Goal: Use online tool/utility: Use online tool/utility

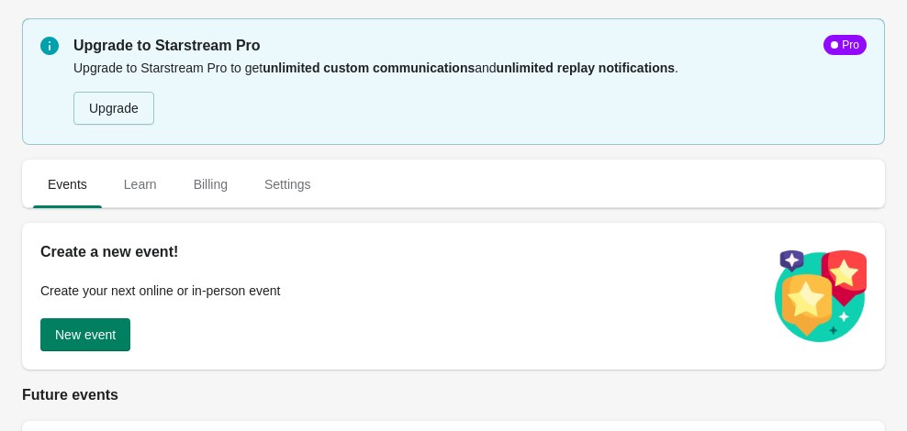
scroll to position [368, 0]
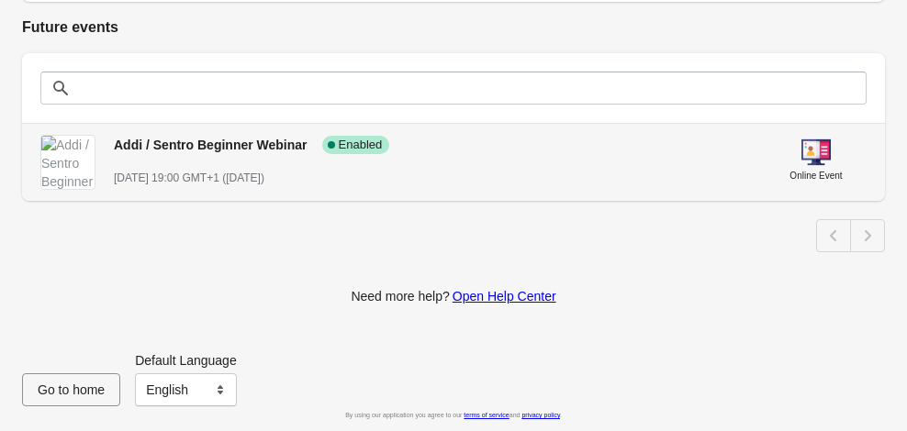
click at [183, 156] on div "Addi / Sentro Beginner Webinar Success Complete Enabled [DATE] 19:00 GMT+1 ([DA…" at bounding box center [432, 153] width 637 height 67
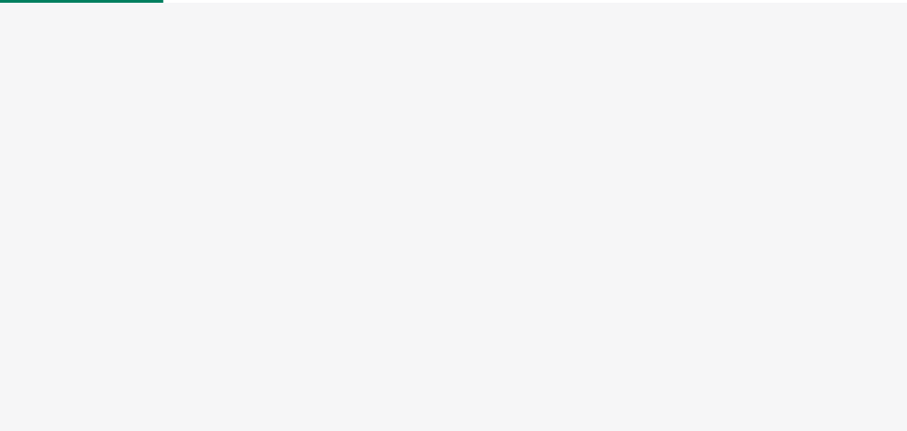
select select "US"
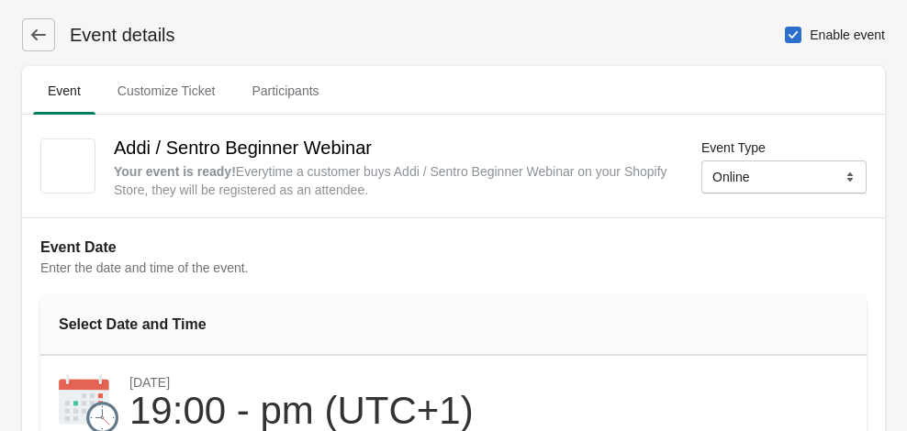
scroll to position [695, 0]
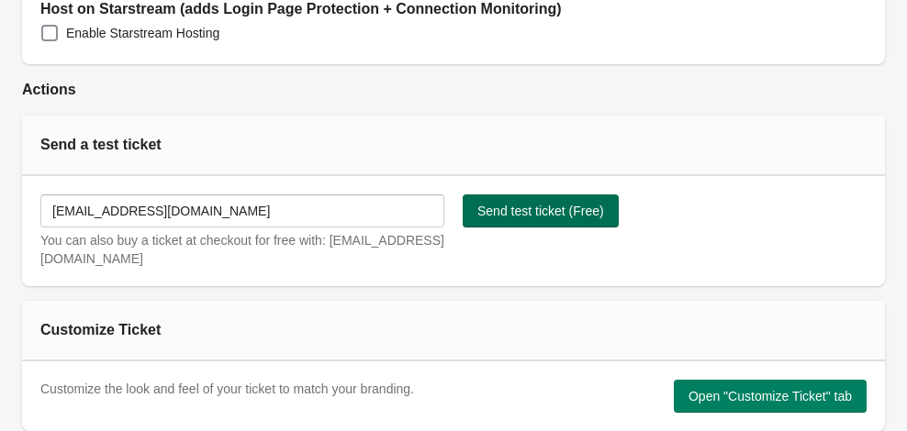
click at [570, 217] on span "Send test ticket (Free)" at bounding box center [540, 211] width 127 height 15
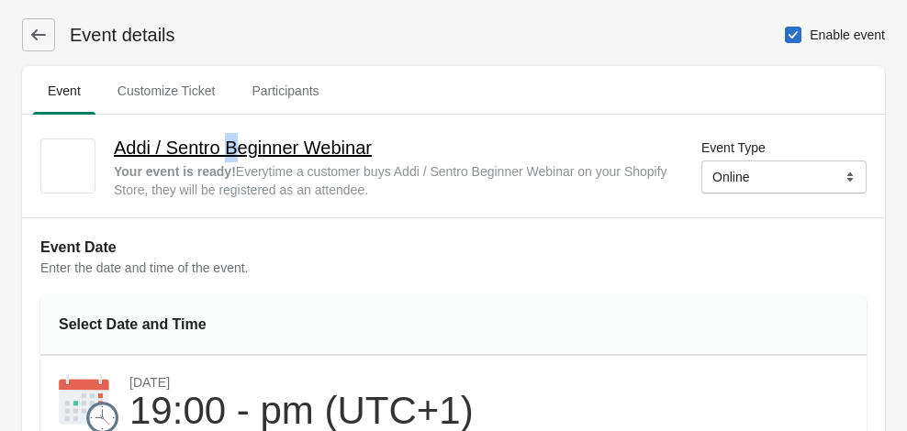
click at [239, 135] on h2 "Addi / Sentro Beginner Webinar" at bounding box center [394, 147] width 560 height 29
